Goal: Task Accomplishment & Management: Manage account settings

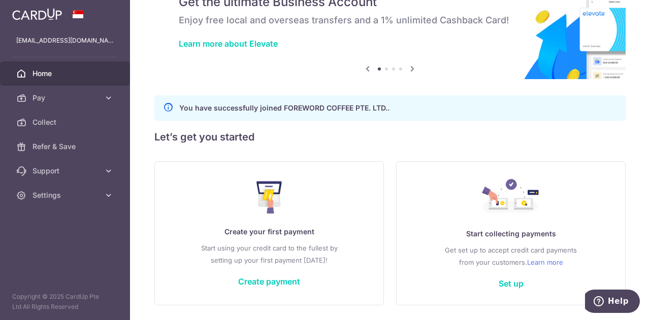
scroll to position [83, 0]
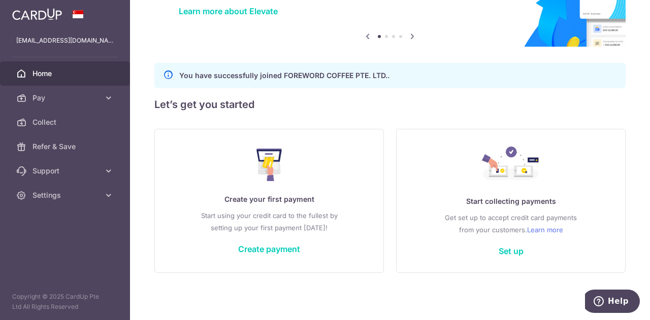
click at [65, 80] on link "Home" at bounding box center [65, 73] width 130 height 24
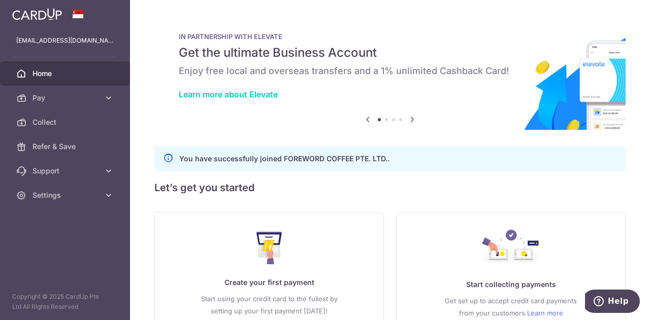
click at [56, 98] on span "Pay" at bounding box center [65, 98] width 67 height 10
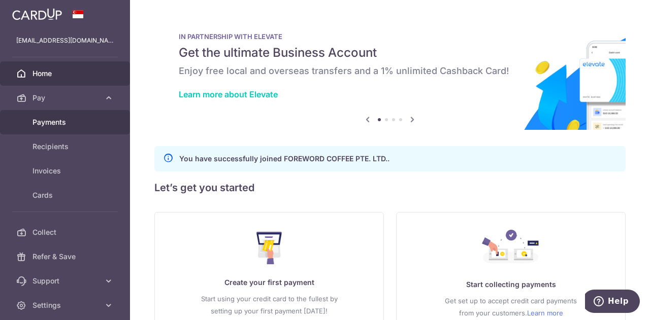
click at [65, 118] on span "Payments" at bounding box center [65, 122] width 67 height 10
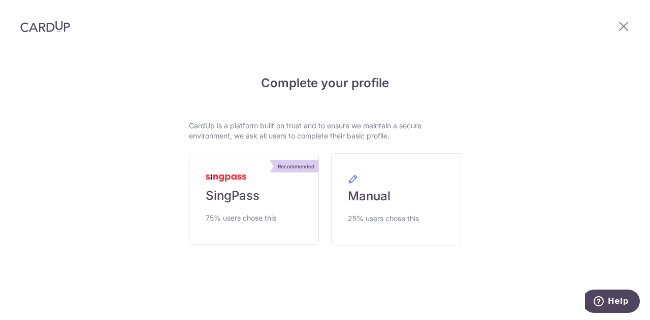
click at [507, 104] on div "Complete your profile CardUp is a platform built on trust and to ensure we main…" at bounding box center [325, 188] width 584 height 268
click at [623, 29] on icon at bounding box center [623, 26] width 12 height 13
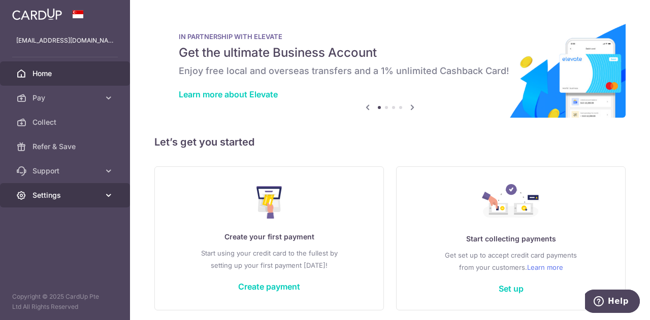
click at [72, 192] on span "Settings" at bounding box center [65, 195] width 67 height 10
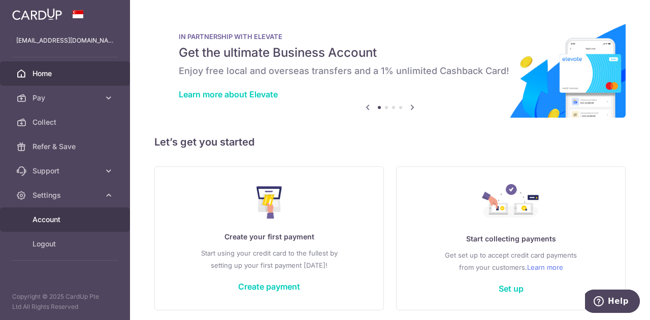
click at [60, 218] on span "Account" at bounding box center [65, 220] width 67 height 10
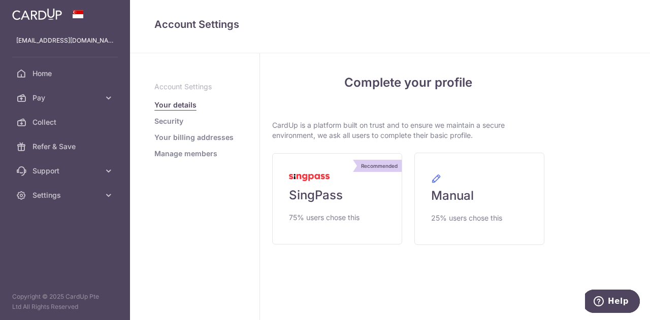
click at [176, 137] on link "Your billing addresses" at bounding box center [193, 137] width 79 height 10
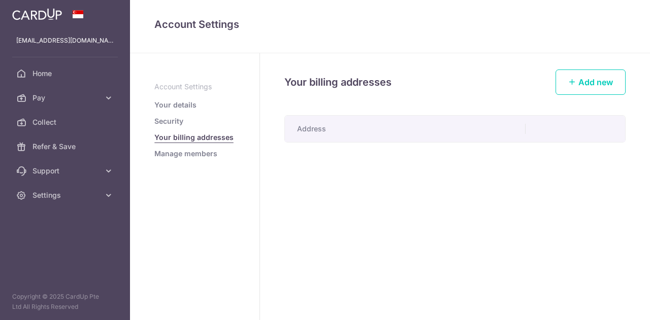
click at [175, 156] on link "Manage members" at bounding box center [185, 154] width 63 height 10
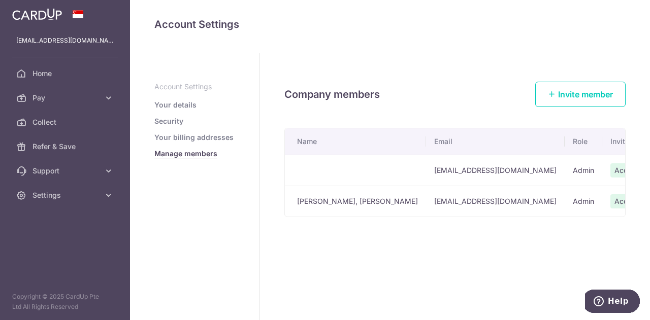
click at [175, 108] on link "Your details" at bounding box center [175, 105] width 42 height 10
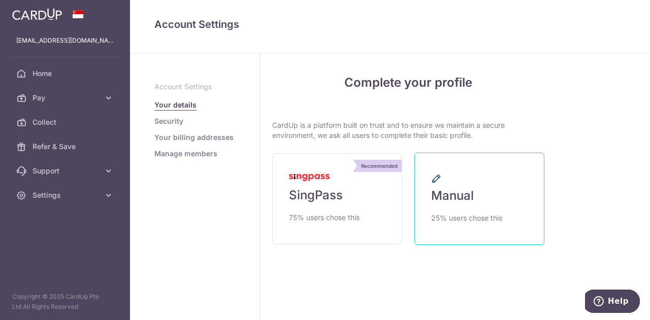
click at [469, 196] on span "Manual" at bounding box center [452, 196] width 43 height 16
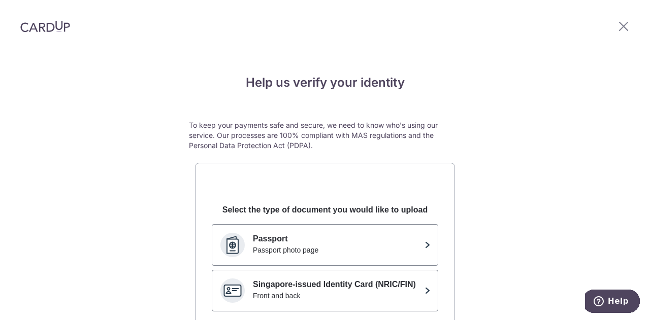
click at [485, 123] on div "Help us verify your identity To keep your payments safe and secure, we need to …" at bounding box center [325, 284] width 650 height 462
click at [624, 26] on icon at bounding box center [623, 26] width 12 height 13
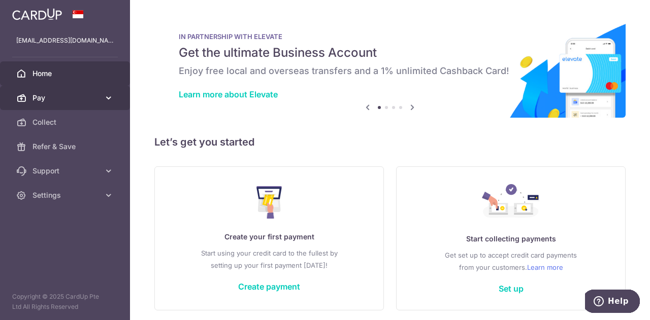
click at [78, 97] on span "Pay" at bounding box center [65, 98] width 67 height 10
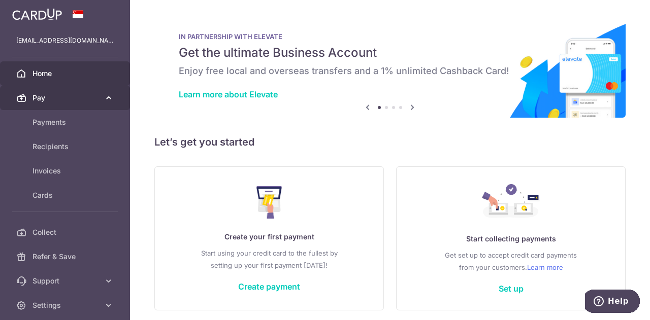
click at [78, 97] on span "Pay" at bounding box center [65, 98] width 67 height 10
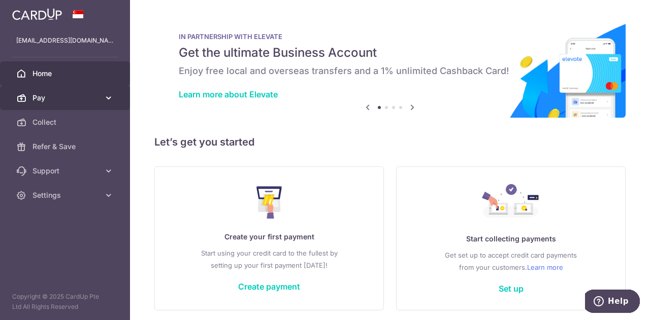
click at [70, 106] on link "Pay" at bounding box center [65, 98] width 130 height 24
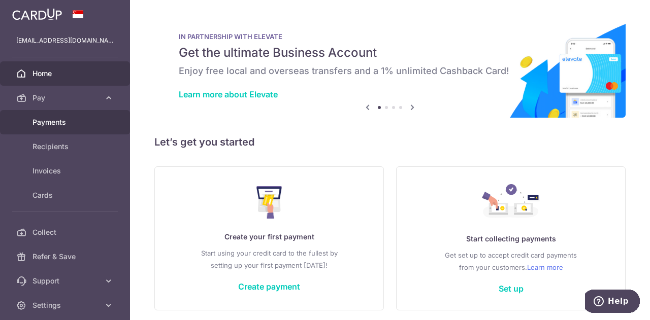
click at [58, 122] on span "Payments" at bounding box center [65, 122] width 67 height 10
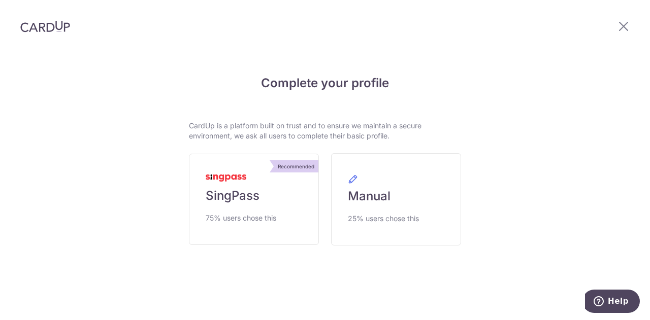
click at [283, 138] on p "CardUp is a platform built on trust and to ensure we maintain a secure environm…" at bounding box center [325, 131] width 272 height 20
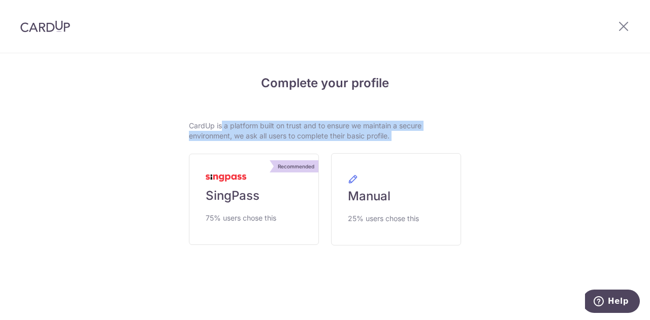
click at [283, 138] on p "CardUp is a platform built on trust and to ensure we maintain a secure environm…" at bounding box center [325, 131] width 272 height 20
click at [440, 139] on p "CardUp is a platform built on trust and to ensure we maintain a secure environm…" at bounding box center [325, 131] width 272 height 20
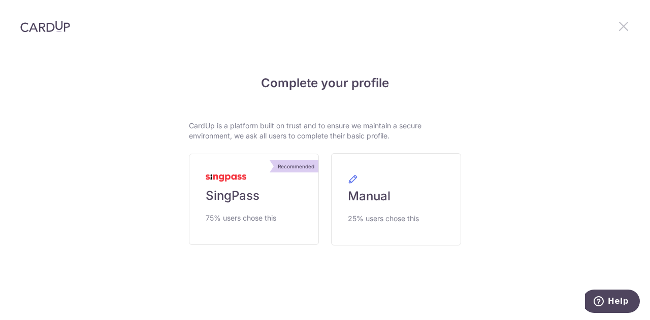
click at [622, 26] on icon at bounding box center [623, 26] width 12 height 13
